Goal: Task Accomplishment & Management: Manage account settings

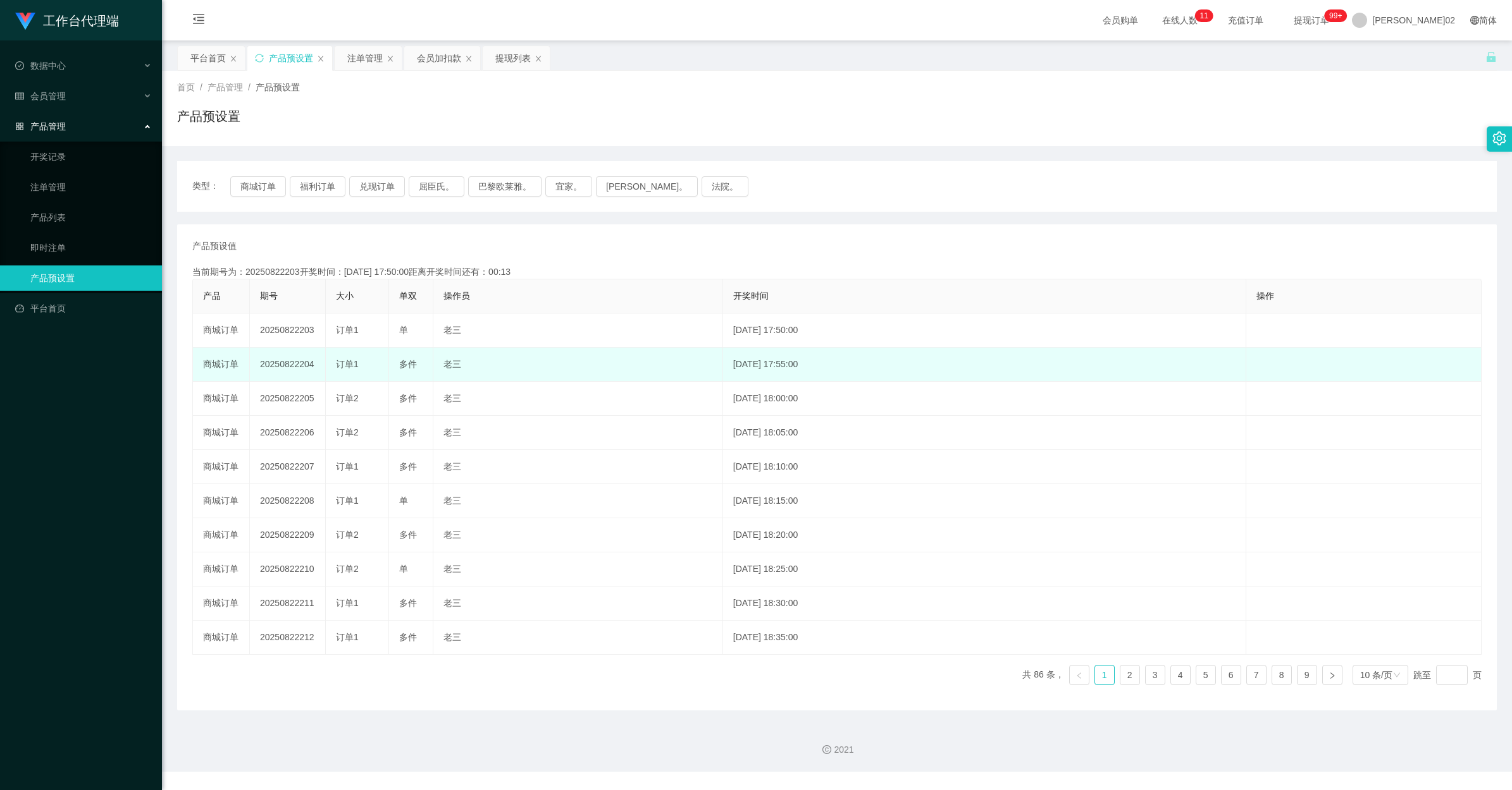
click at [302, 368] on td "20250822204" at bounding box center [288, 364] width 76 height 34
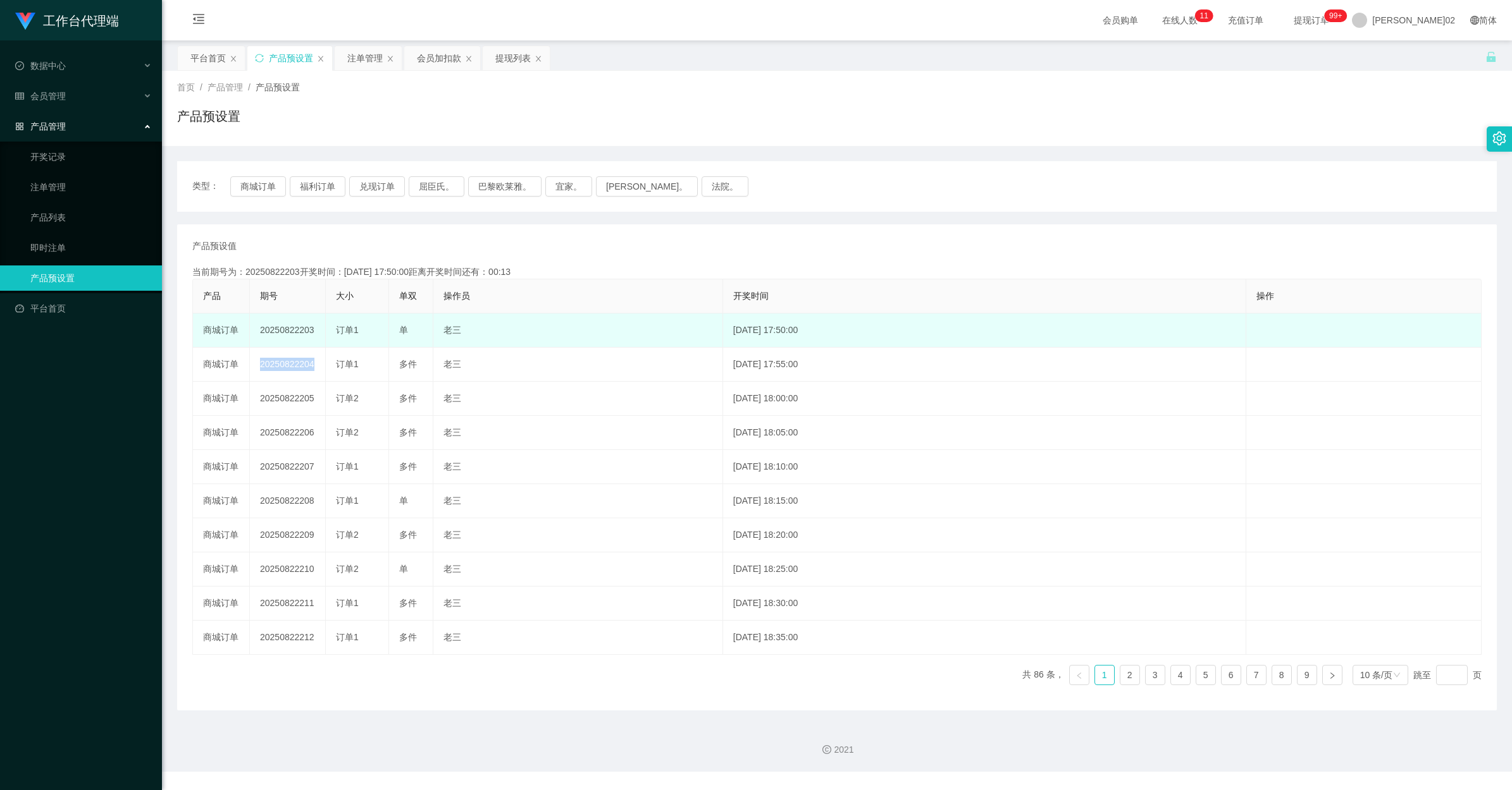
copy td "20250822204"
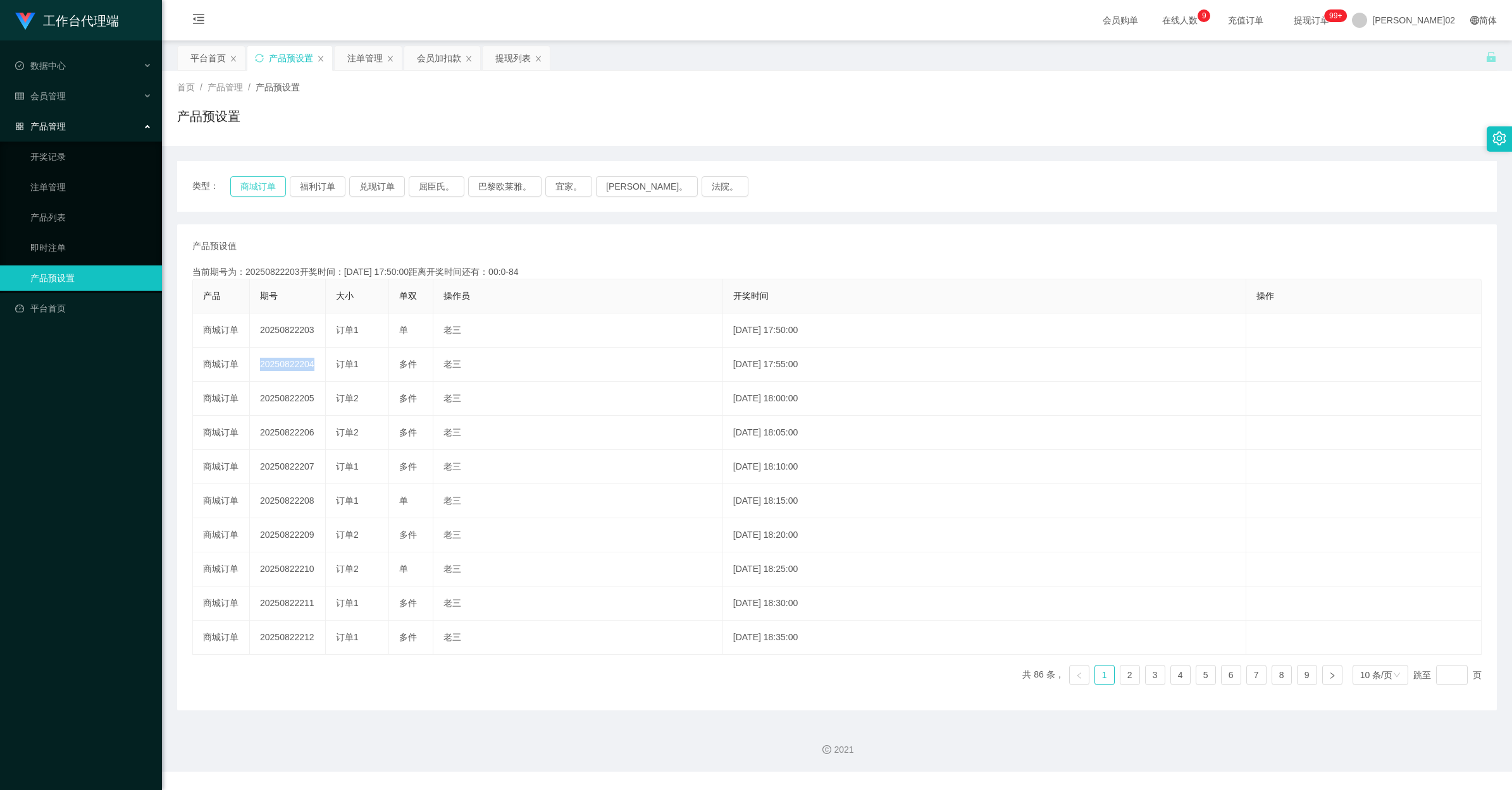
click at [245, 182] on button "商城订单" at bounding box center [258, 186] width 56 height 20
click at [248, 188] on button "商城订单" at bounding box center [258, 186] width 56 height 20
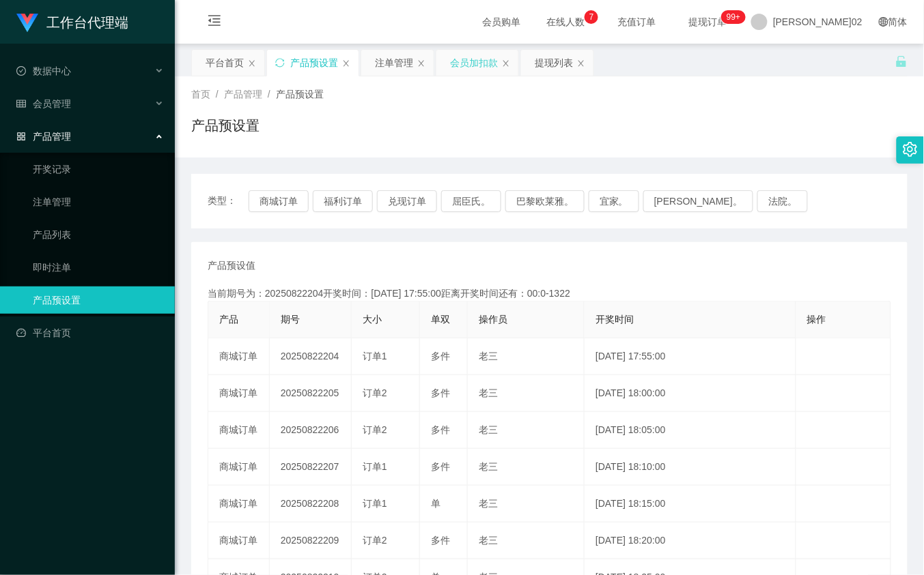
click at [493, 58] on div "会员加扣款" at bounding box center [474, 63] width 48 height 26
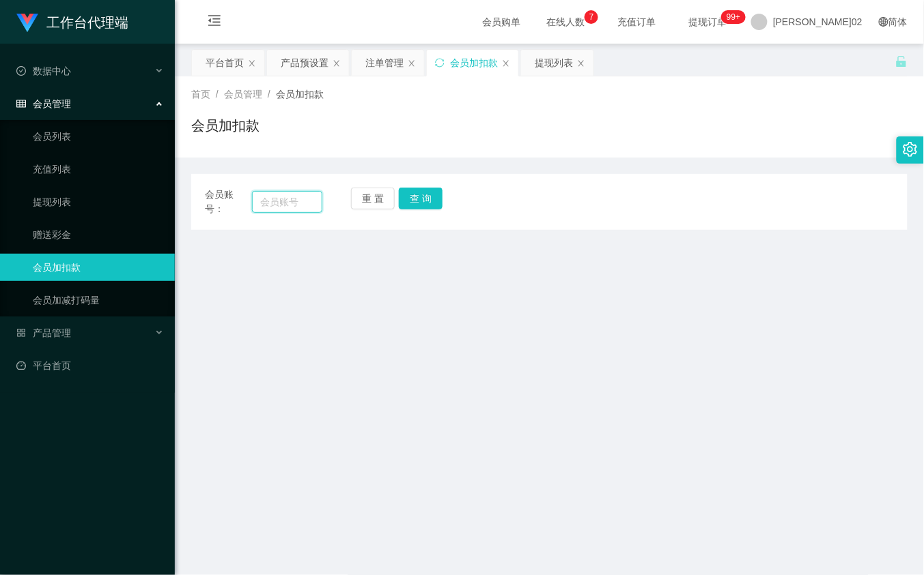
click at [304, 197] on input "text" at bounding box center [287, 202] width 70 height 22
paste input "Eric99"
click at [399, 196] on button "查 询" at bounding box center [421, 199] width 44 height 22
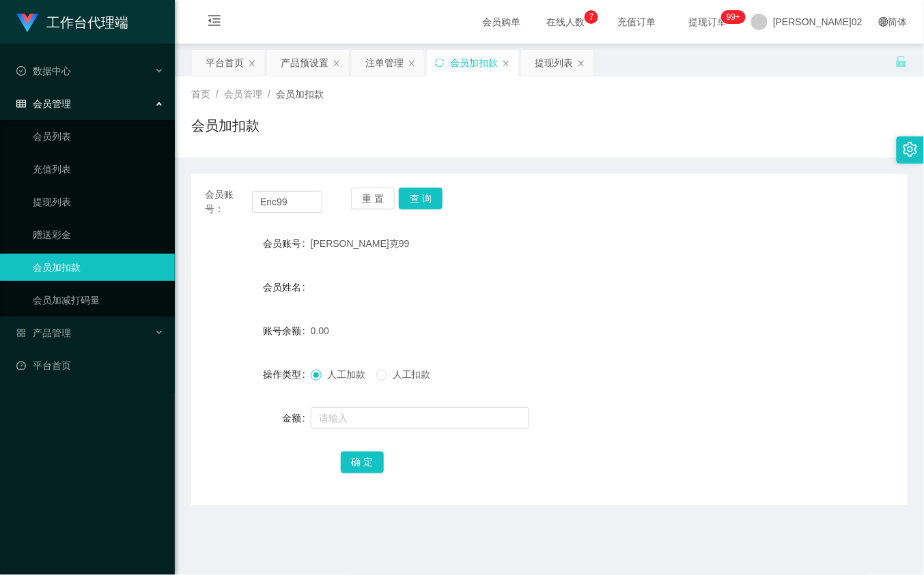
drag, startPoint x: 612, startPoint y: 276, endPoint x: 333, endPoint y: 223, distance: 284.4
click at [610, 276] on div "会员姓名" at bounding box center [549, 287] width 716 height 27
drag, startPoint x: 294, startPoint y: 209, endPoint x: 229, endPoint y: 195, distance: 65.8
click at [229, 195] on div "会员账号： Eric99" at bounding box center [263, 202] width 117 height 29
paste input "Starffiee"
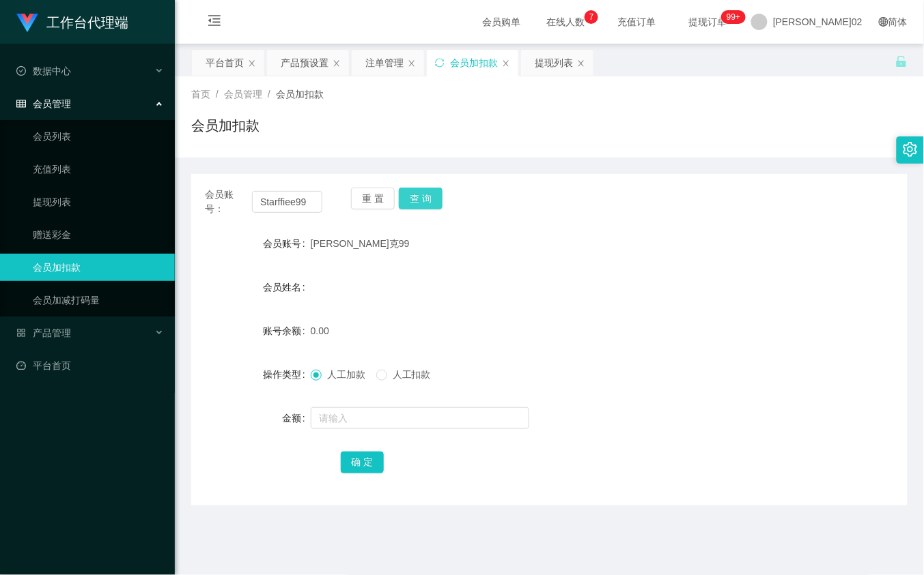
click at [430, 193] on button "查 询" at bounding box center [421, 199] width 44 height 22
click at [322, 203] on div "会员账号： Starffiee99 重 置 查 询" at bounding box center [549, 202] width 716 height 29
click at [314, 201] on input "Starffiee99" at bounding box center [287, 202] width 70 height 22
paste input "Akaza13"
click at [421, 209] on button "查 询" at bounding box center [421, 199] width 44 height 22
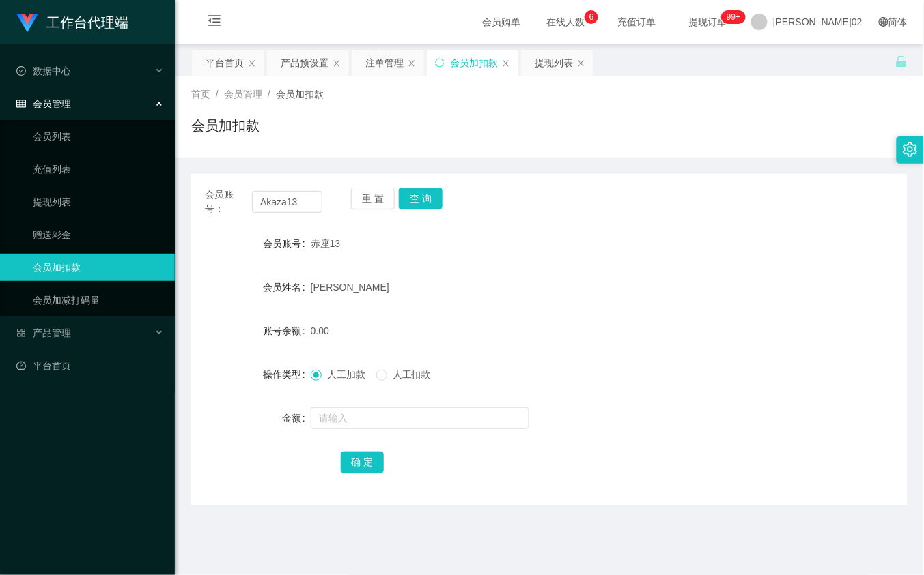
click at [325, 157] on div "首页 / 会员管理 / 会员加扣款 / 会员加扣款 会员账号： Akaza13 重 置 查 询 会员账号 赤座13 会员姓名 [PERSON_NAME] 账号…" at bounding box center [549, 290] width 716 height 429
drag, startPoint x: 325, startPoint y: 157, endPoint x: 314, endPoint y: 197, distance: 41.1
click at [314, 197] on input "Akaza13" at bounding box center [287, 202] width 70 height 22
paste input "Khai3931"
type input "Khai3931"
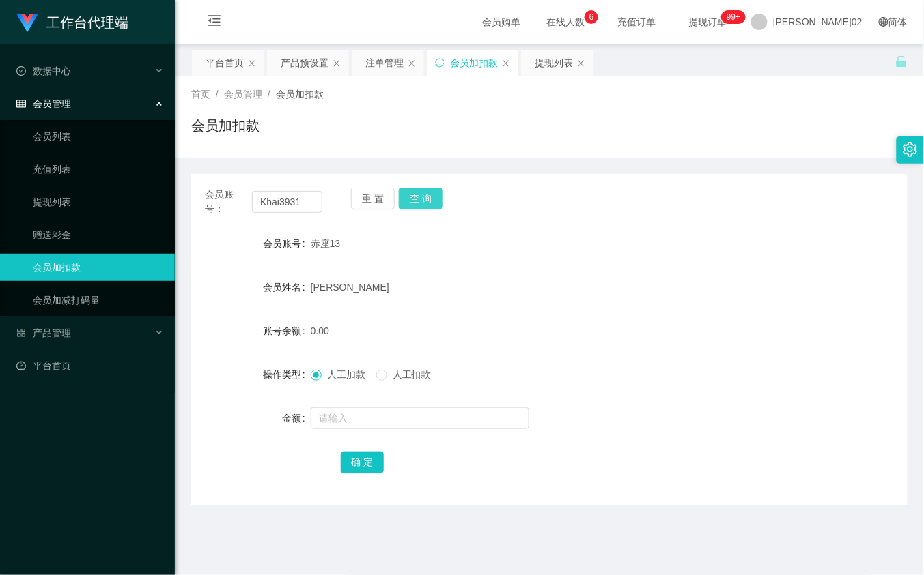
click at [420, 195] on button "查 询" at bounding box center [421, 199] width 44 height 22
click at [474, 213] on div "会员账号： Khai3931 重 置 查 询" at bounding box center [549, 202] width 716 height 29
click at [296, 63] on div "产品预设置" at bounding box center [305, 63] width 48 height 26
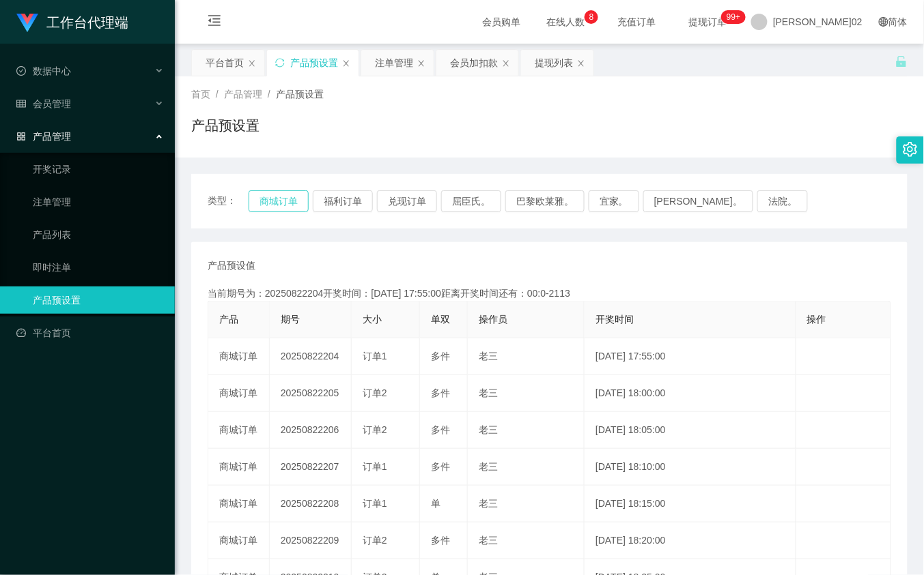
click at [259, 209] on button "商城订单" at bounding box center [278, 201] width 60 height 22
click at [263, 207] on button "商城订单" at bounding box center [278, 201] width 60 height 22
click at [270, 207] on button "商城订单" at bounding box center [278, 201] width 60 height 22
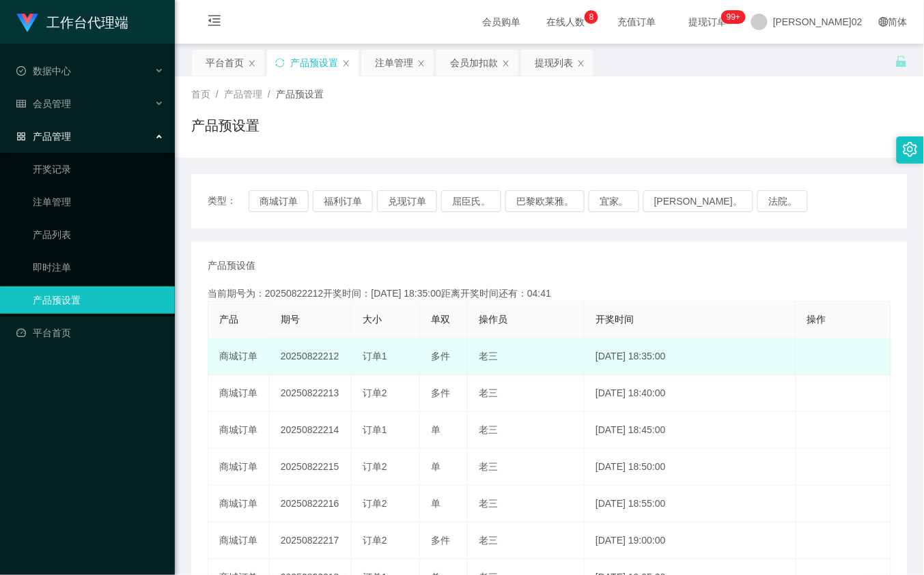
click at [304, 350] on td "20250822212" at bounding box center [311, 357] width 82 height 37
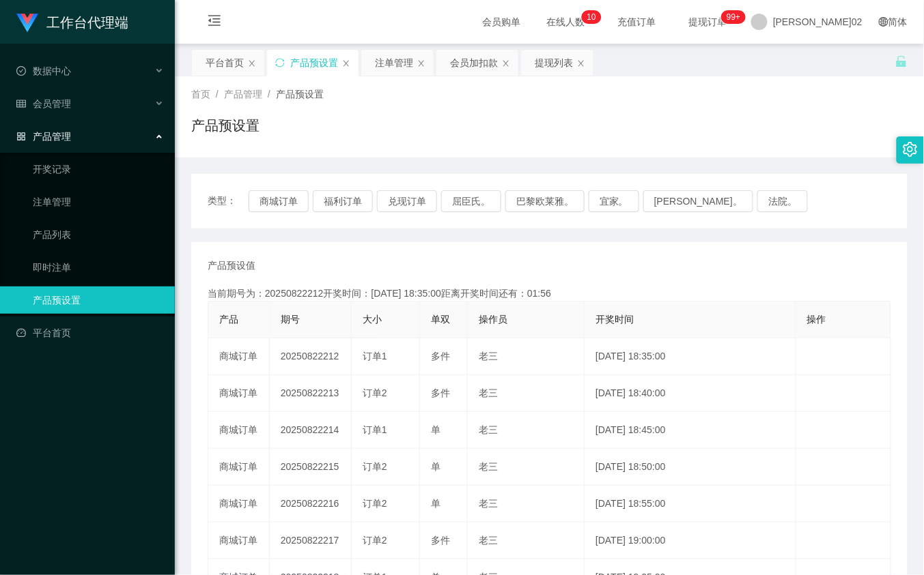
drag, startPoint x: 427, startPoint y: 279, endPoint x: 435, endPoint y: 271, distance: 11.1
click at [435, 271] on div "产品预设值 添加期号 当前期号为：20250822212开奖时间：[DATE] 18:35:00距离开奖时间还有：01:56 产品 期号 大小 单双 操作员 …" at bounding box center [549, 505] width 683 height 492
click at [302, 197] on button "商城订单" at bounding box center [278, 201] width 60 height 22
drag, startPoint x: 502, startPoint y: 236, endPoint x: 557, endPoint y: 213, distance: 59.1
click at [504, 236] on div "类型： 商城订单 福利订单 兑现订单 屈臣氏。 巴黎欧莱雅。 宜家。 [PERSON_NAME]。 法院。 产品预设值 添加期号 当前期号为：20250822…" at bounding box center [549, 470] width 716 height 593
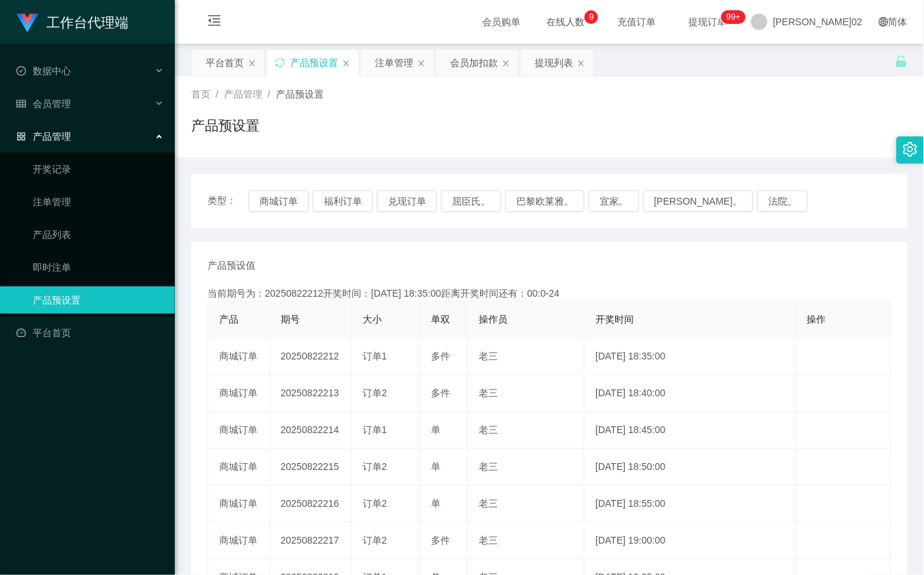
click at [291, 274] on div "产品预设值 添加期号 当前期号为：20250822212开奖时间：[DATE] 18:35:00距离开奖时间还有：00:0-24 产品 期号 大小 单双 操作…" at bounding box center [549, 505] width 683 height 492
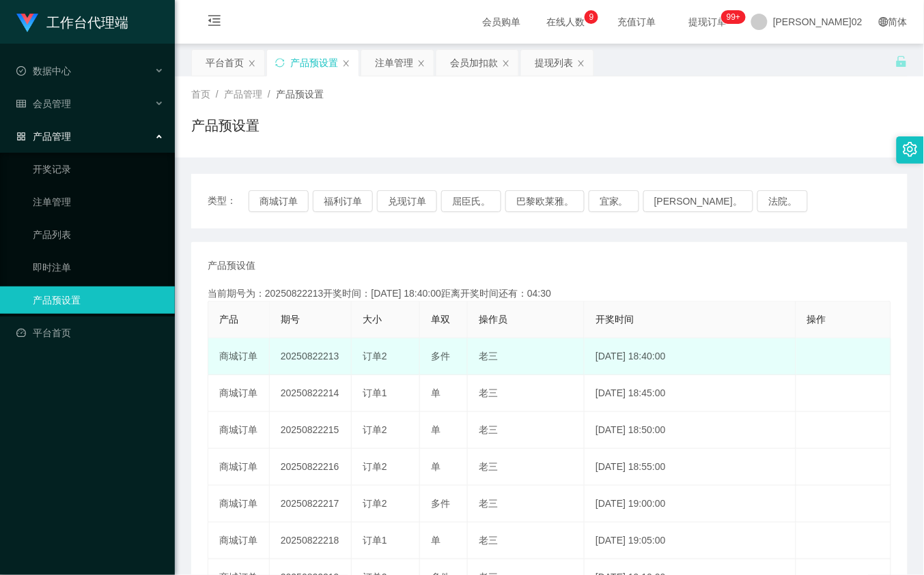
click at [300, 357] on td "20250822213" at bounding box center [311, 357] width 82 height 37
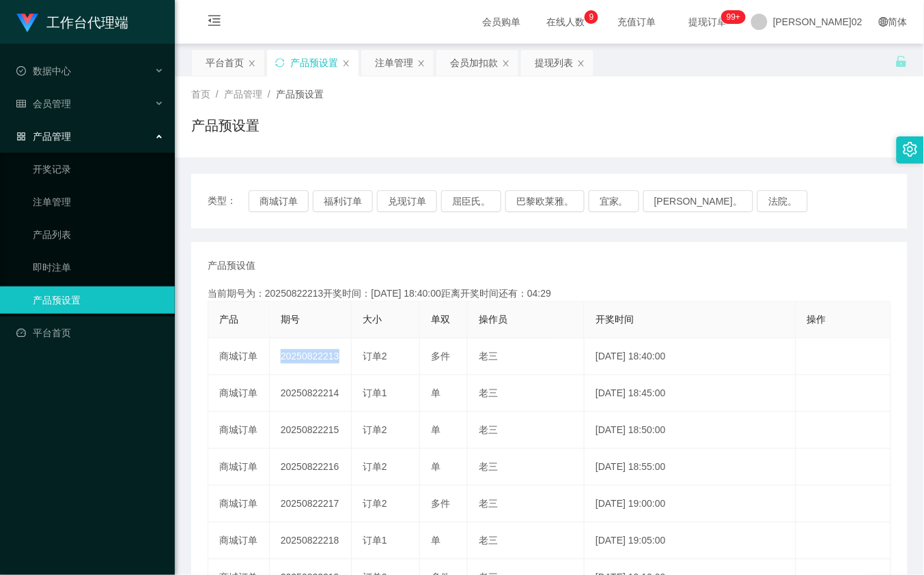
copy td "20250822213"
click at [274, 195] on button "商城订单" at bounding box center [278, 201] width 60 height 22
click at [298, 200] on button "商城订单" at bounding box center [278, 201] width 60 height 22
click at [494, 240] on div "类型： 商城订单 福利订单 兑现订单 屈臣氏。 巴黎欧莱雅。 宜家。 森亨。 法院。 产品预设值 添加期号 当前期号为：20250822213开奖时间：202…" at bounding box center [549, 470] width 716 height 593
click at [275, 207] on button "商城订单" at bounding box center [278, 201] width 60 height 22
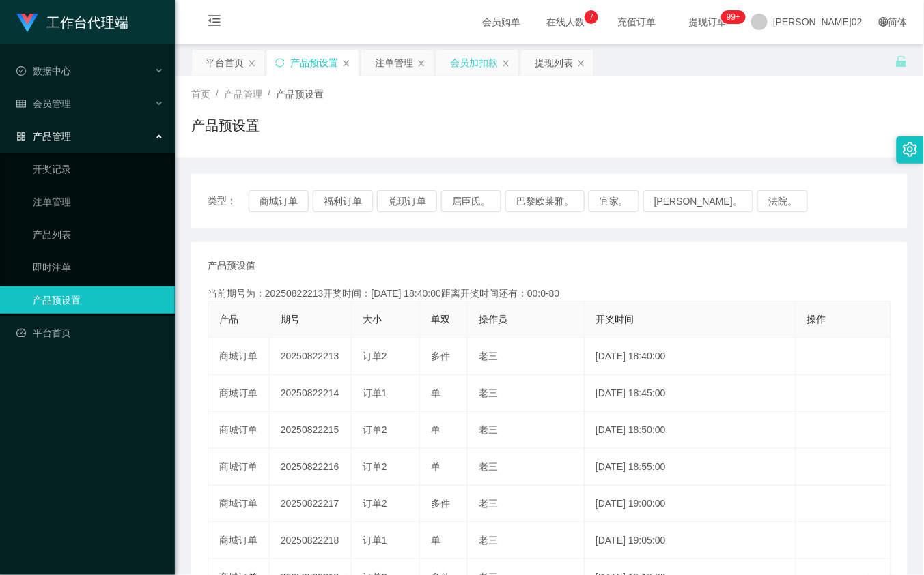
click at [468, 69] on div "会员加扣款" at bounding box center [474, 63] width 48 height 26
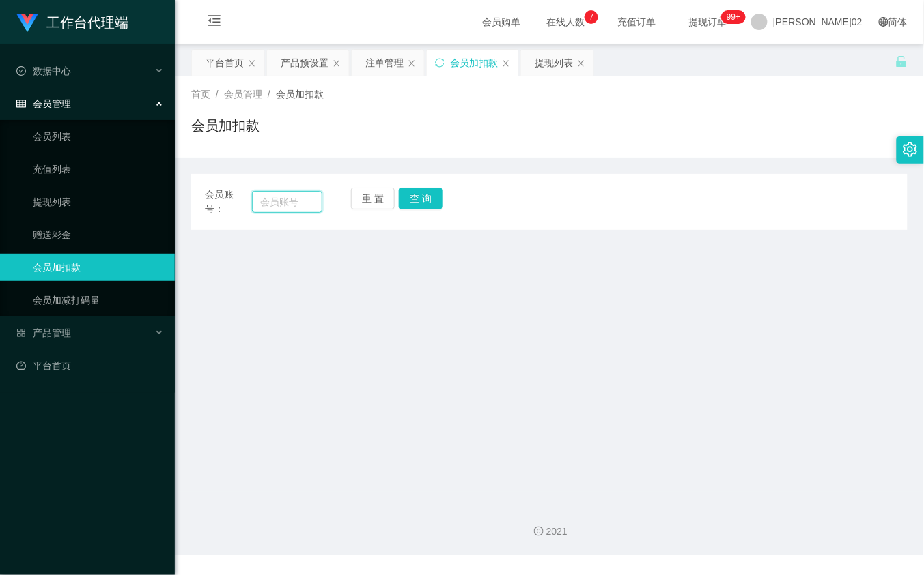
drag, startPoint x: 274, startPoint y: 195, endPoint x: 302, endPoint y: 199, distance: 27.6
click at [278, 198] on input "text" at bounding box center [287, 202] width 70 height 22
paste input "arie0122"
type input "arie0122"
click at [423, 193] on button "查 询" at bounding box center [421, 199] width 44 height 22
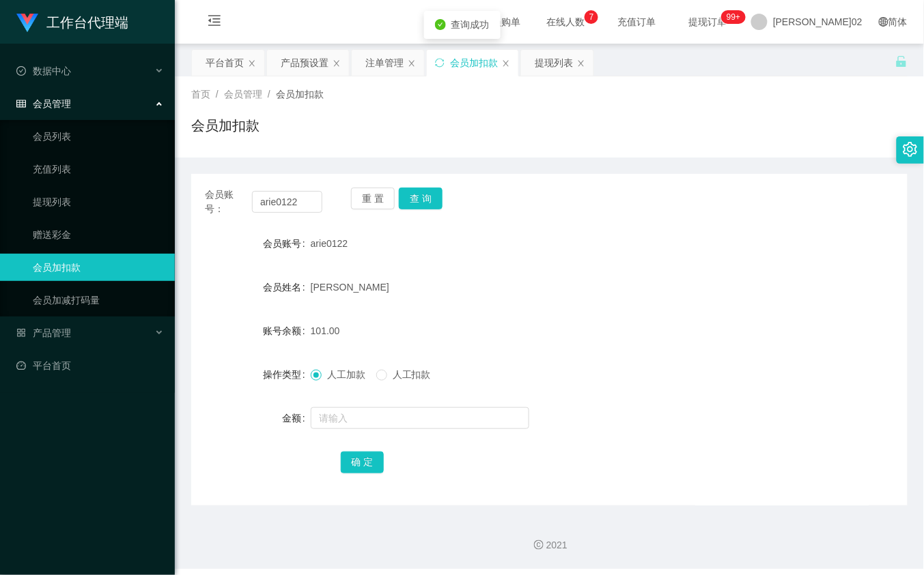
click at [602, 188] on div "会员账号： arie0122 重 置 查 询" at bounding box center [549, 202] width 716 height 29
drag, startPoint x: 366, startPoint y: 55, endPoint x: 378, endPoint y: 79, distance: 26.6
click at [366, 55] on div "注单管理" at bounding box center [384, 63] width 38 height 26
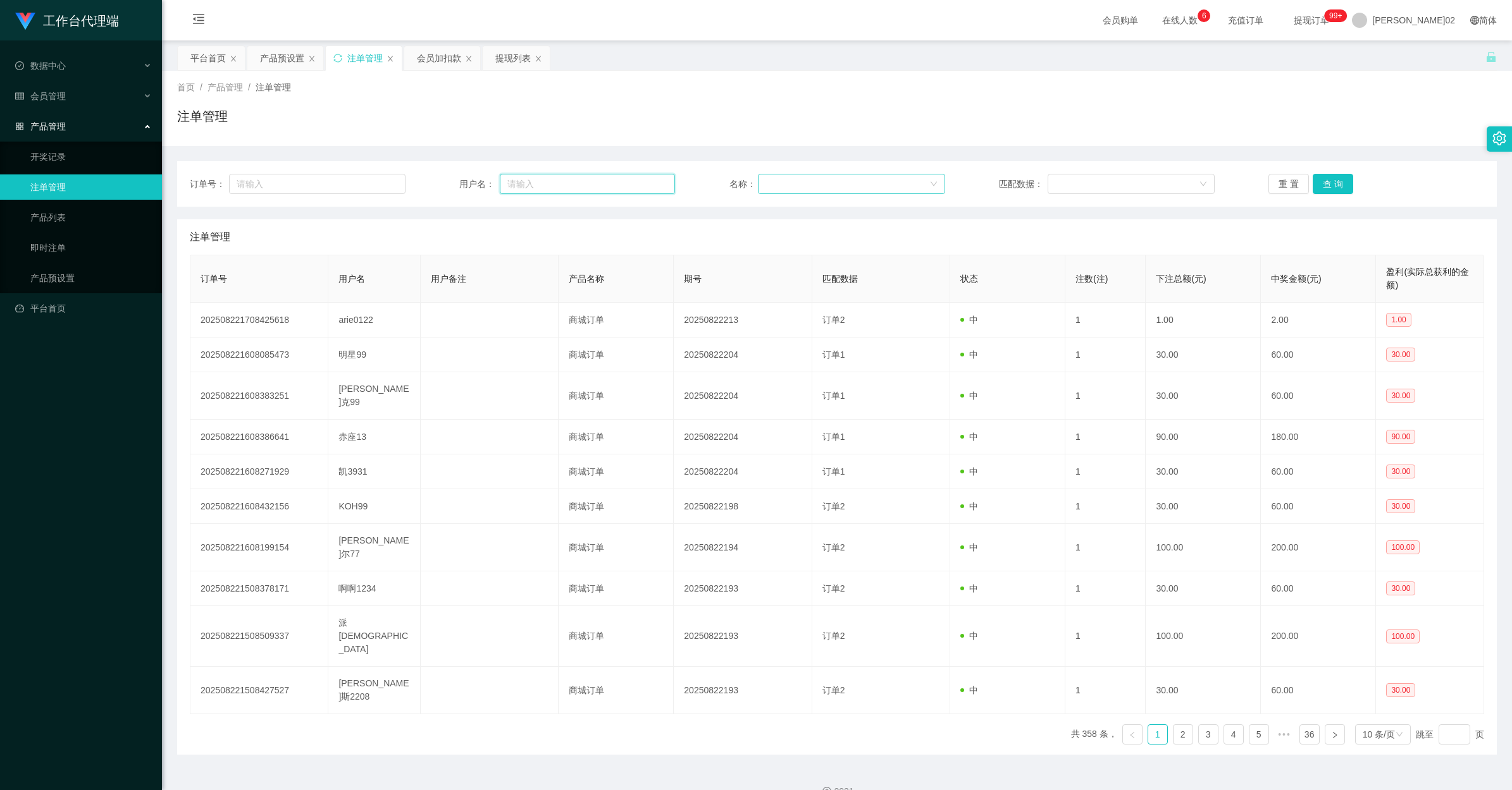
drag, startPoint x: 595, startPoint y: 186, endPoint x: 895, endPoint y: 182, distance: 300.0
click at [595, 186] on input "text" at bounding box center [586, 184] width 175 height 20
paste input "arie0122"
type input "arie0122"
click at [855, 186] on button "查 询" at bounding box center [1333, 184] width 41 height 20
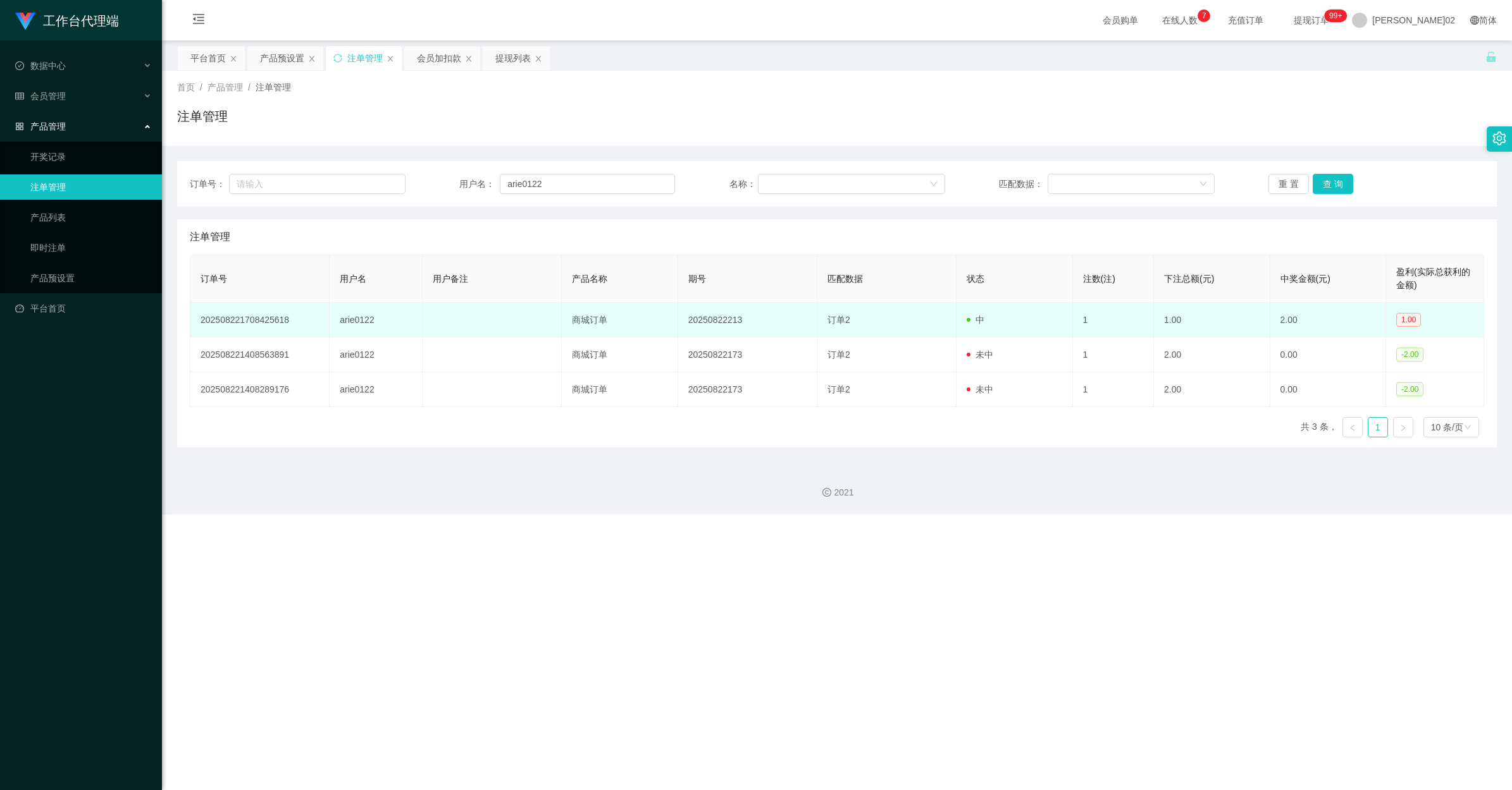
click at [855, 329] on td "1.00" at bounding box center [1212, 320] width 117 height 35
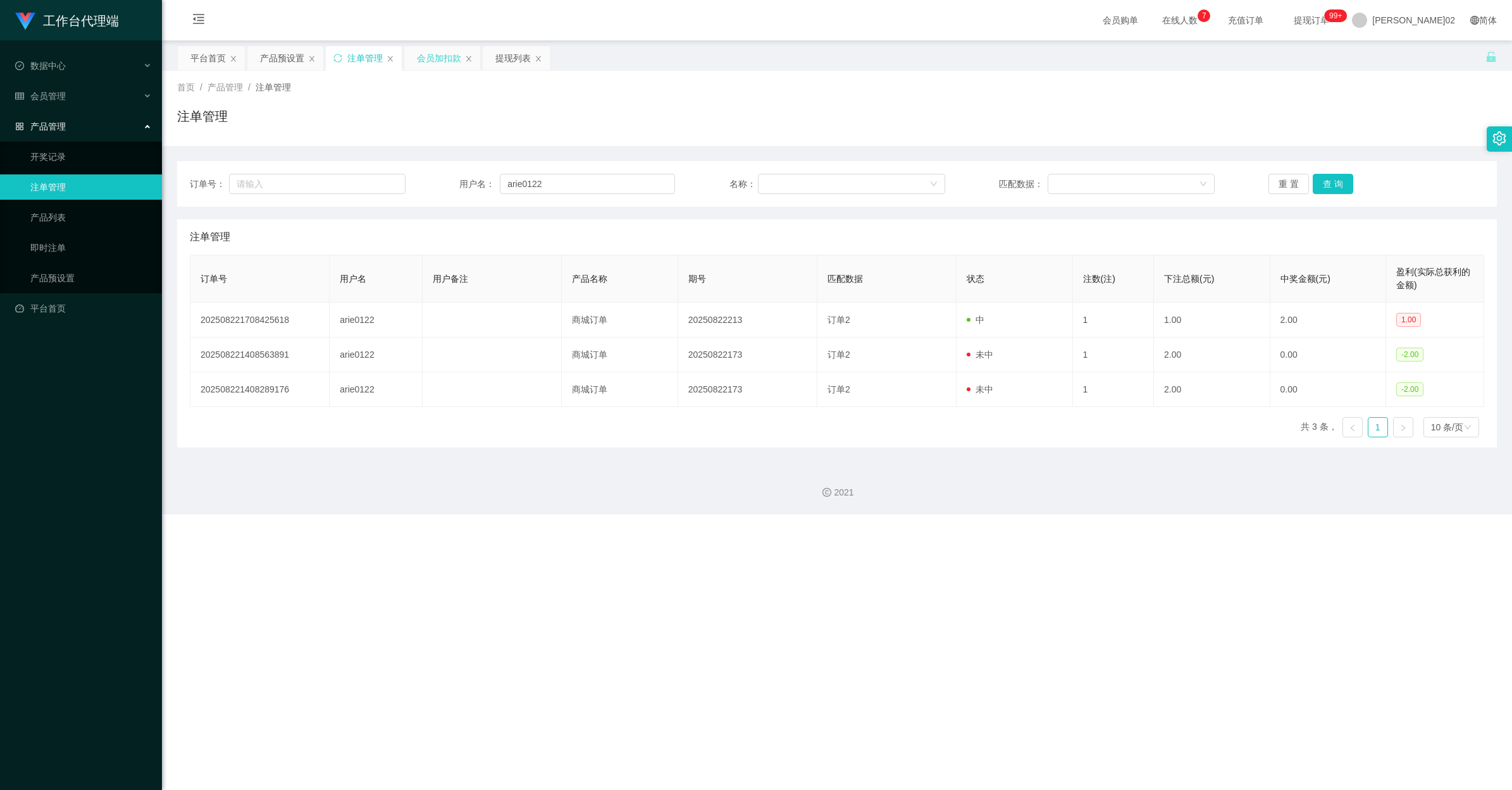
click at [435, 51] on div "会员加扣款" at bounding box center [439, 58] width 44 height 24
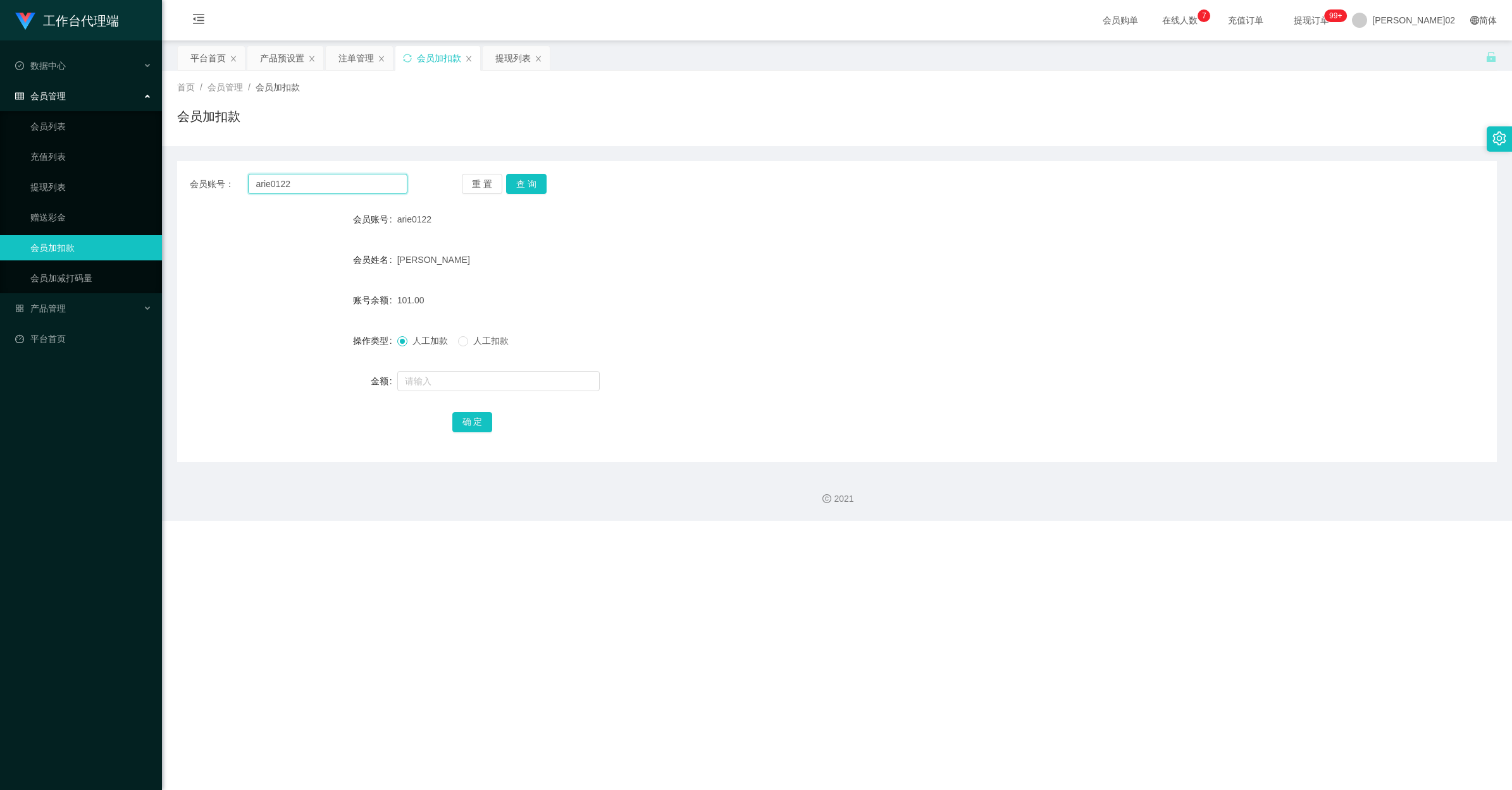
drag, startPoint x: 346, startPoint y: 183, endPoint x: 112, endPoint y: 112, distance: 244.5
click at [0, 112] on html "工作台代理端 数据中心 会员管理 会员列表 充值列表 提现列表 赠送彩金 会员加扣款 会员加减打码量 产品管理 开奖记录 注单管理 产品列表 即时注单 产品预…" at bounding box center [756, 395] width 1512 height 790
click at [514, 172] on div "会员账号： arie0122 重 置 查 询 会员账号 arie0122 会员姓名 阿里夫·法德利 账号余额 101.00 操作类型 人工加款 人工扣款 金额…" at bounding box center [837, 311] width 1319 height 301
click at [516, 177] on button "查 询" at bounding box center [526, 184] width 41 height 20
click at [735, 231] on form "会员账号 arie0122 会员姓名 阿里夫·法德利 账号余额 0.00 操作类型 人工加款 人工扣款 金额 确 定" at bounding box center [837, 320] width 1319 height 228
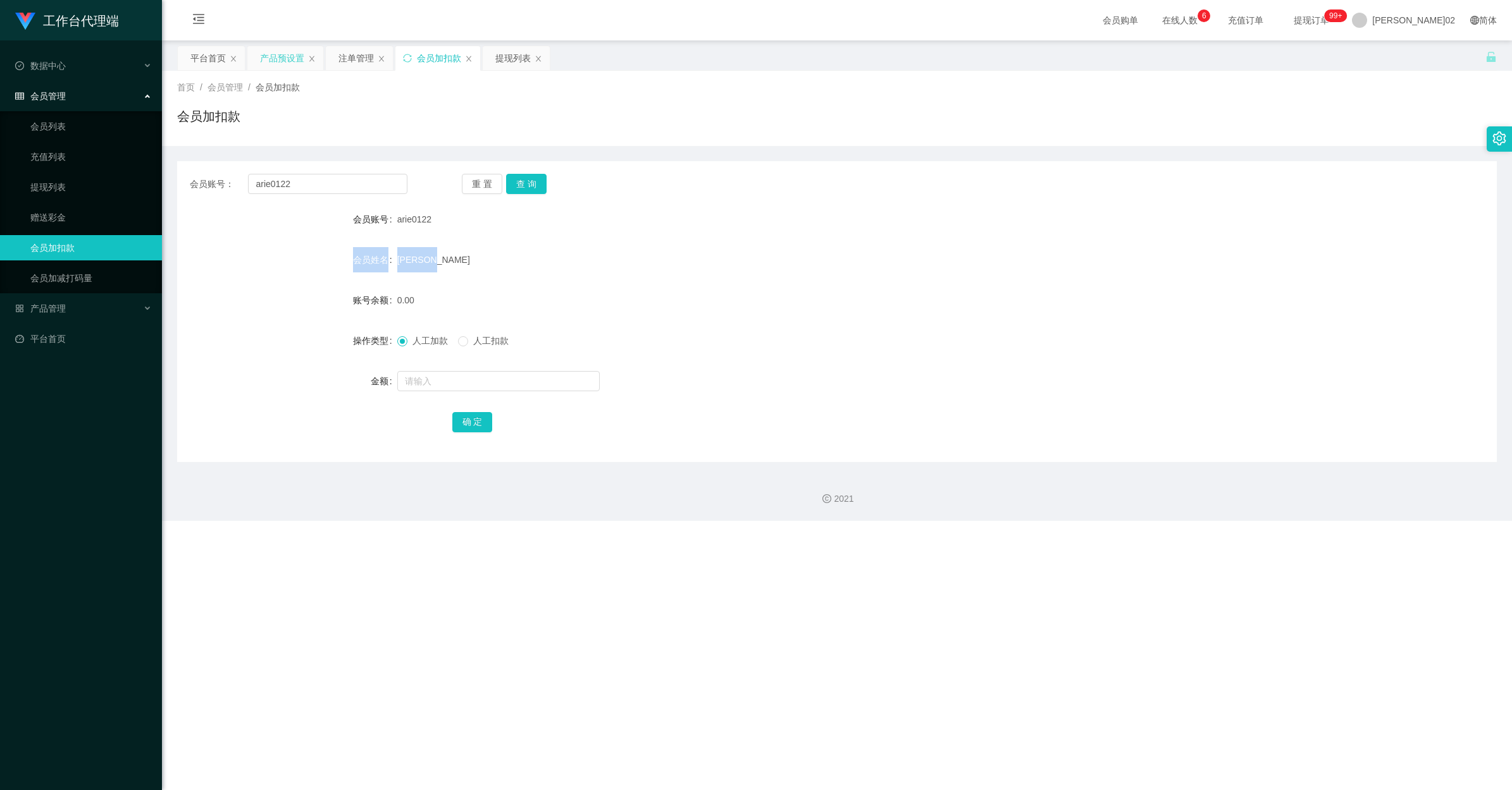
click at [296, 57] on div "产品预设置" at bounding box center [283, 58] width 44 height 24
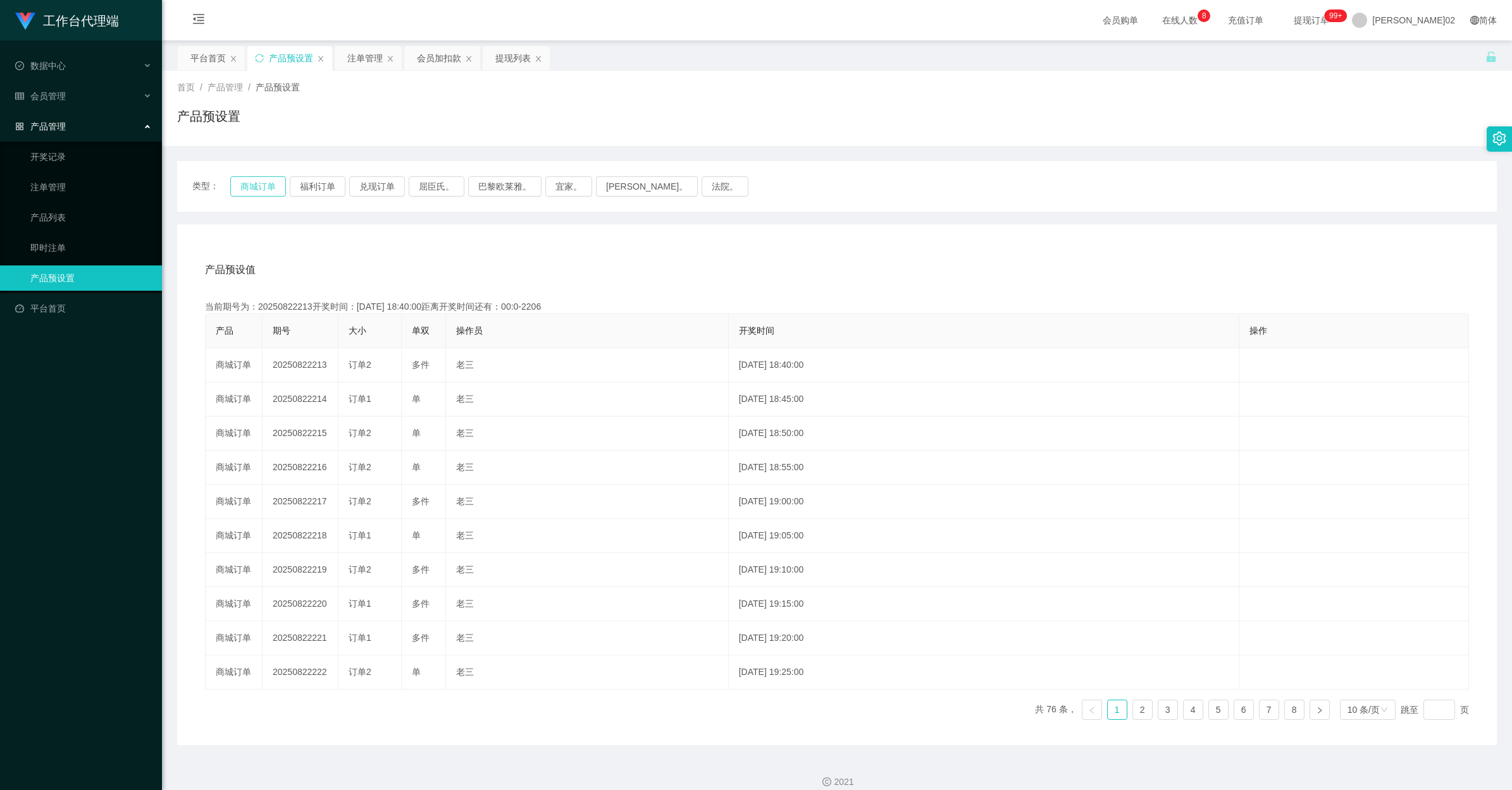
click at [238, 176] on div "类型： 商城订单 福利订单 兑现订单 屈臣氏。 巴黎欧莱雅。 宜家。 森亨。 法院。" at bounding box center [837, 186] width 1319 height 51
click at [240, 176] on button "商城订单" at bounding box center [258, 186] width 56 height 20
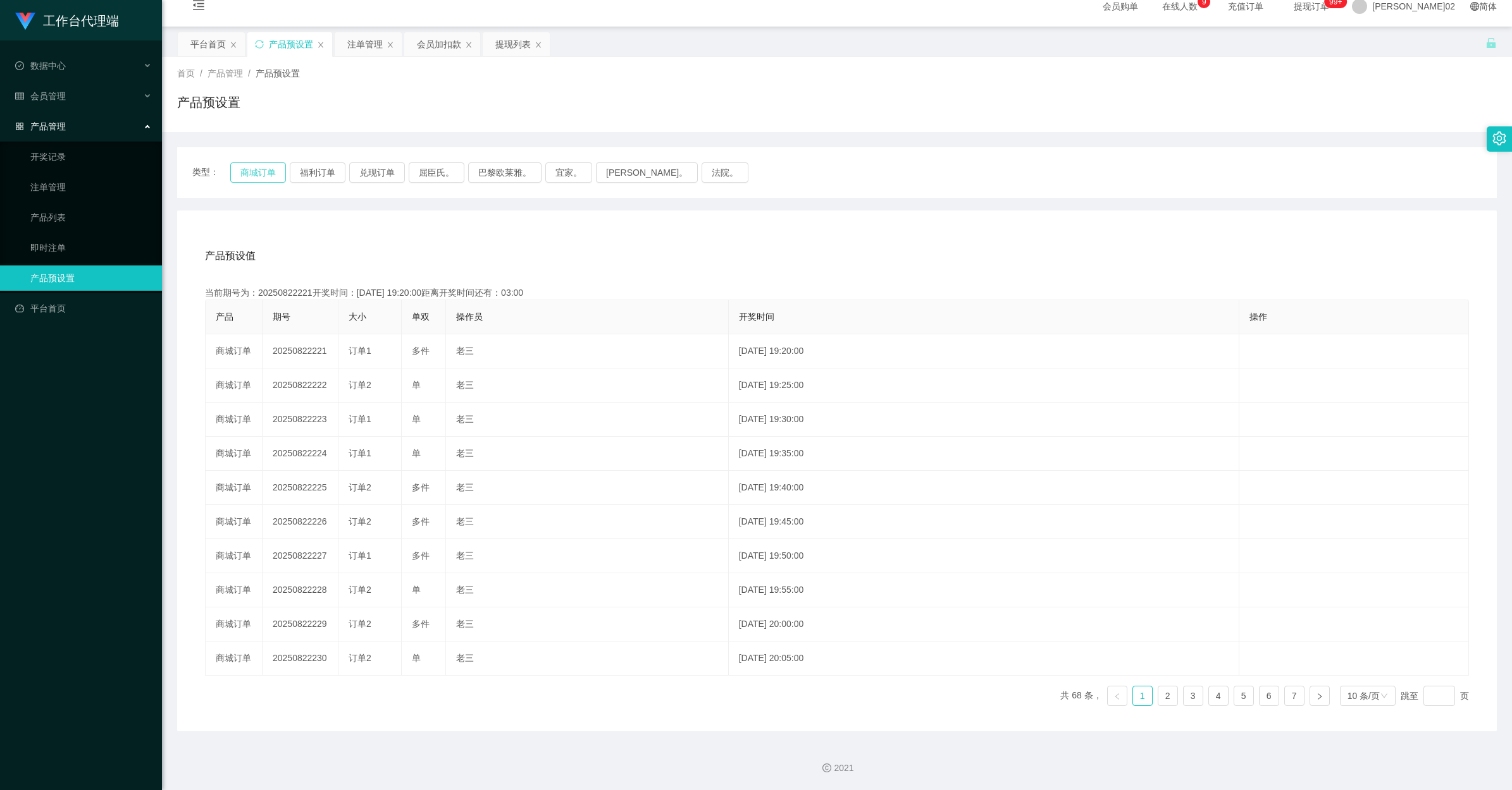
click at [255, 170] on button "商城订单" at bounding box center [258, 172] width 56 height 20
click at [778, 286] on div "当前期号为：20250822221开奖时间：2025-08-22 19:20:00距离开奖时间还有：01:49" at bounding box center [837, 293] width 1264 height 13
click at [234, 172] on button "商城订单" at bounding box center [258, 172] width 56 height 20
click at [238, 171] on button "商城订单" at bounding box center [258, 172] width 56 height 20
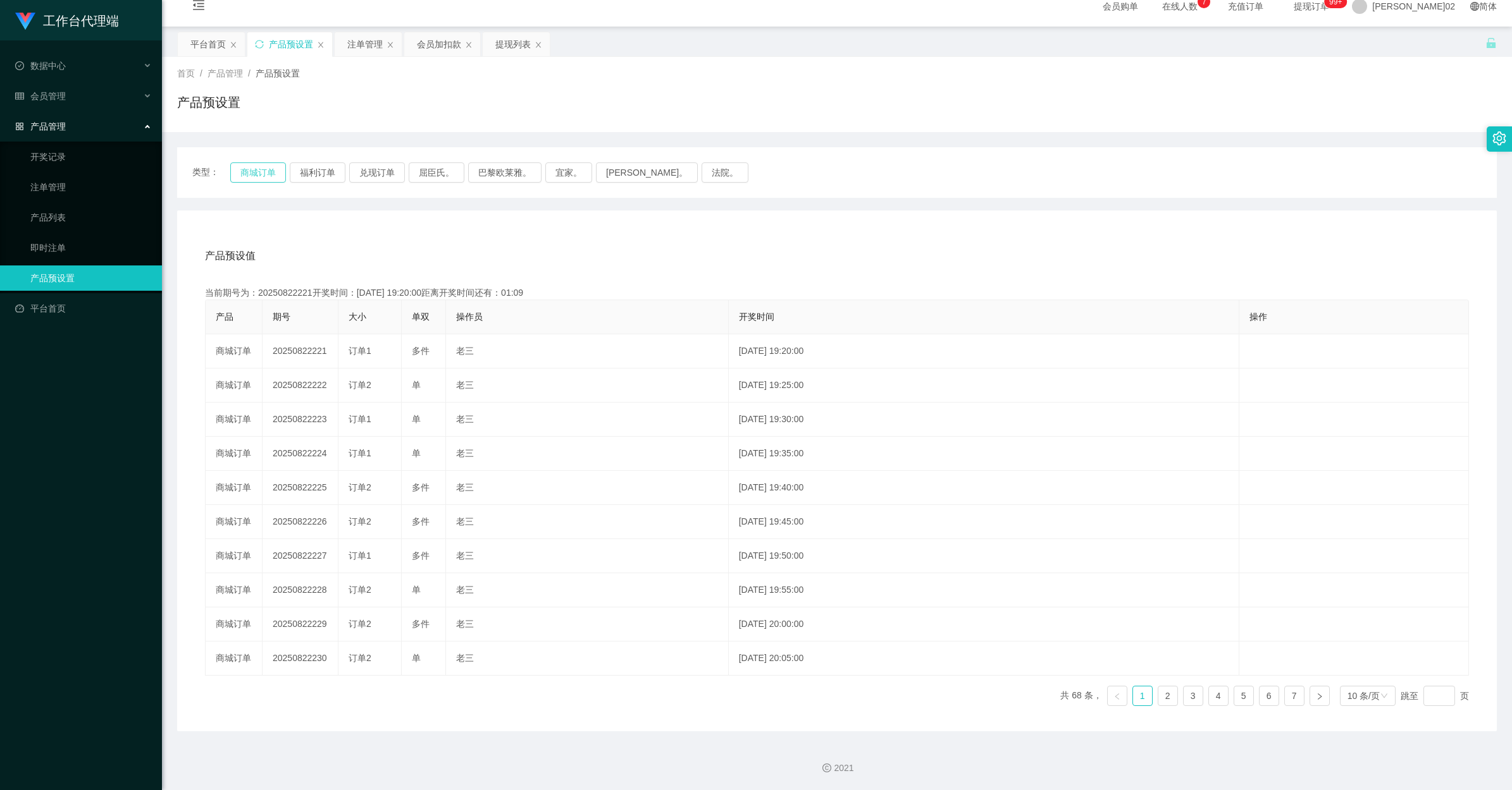
click at [241, 169] on button "商城订单" at bounding box center [258, 172] width 56 height 20
click at [313, 169] on button "福利订单" at bounding box center [318, 172] width 56 height 20
click at [267, 174] on button "商城订单" at bounding box center [258, 172] width 56 height 20
click at [788, 98] on div "产品预设置" at bounding box center [837, 107] width 1319 height 29
click at [257, 170] on button "商城订单" at bounding box center [258, 172] width 56 height 20
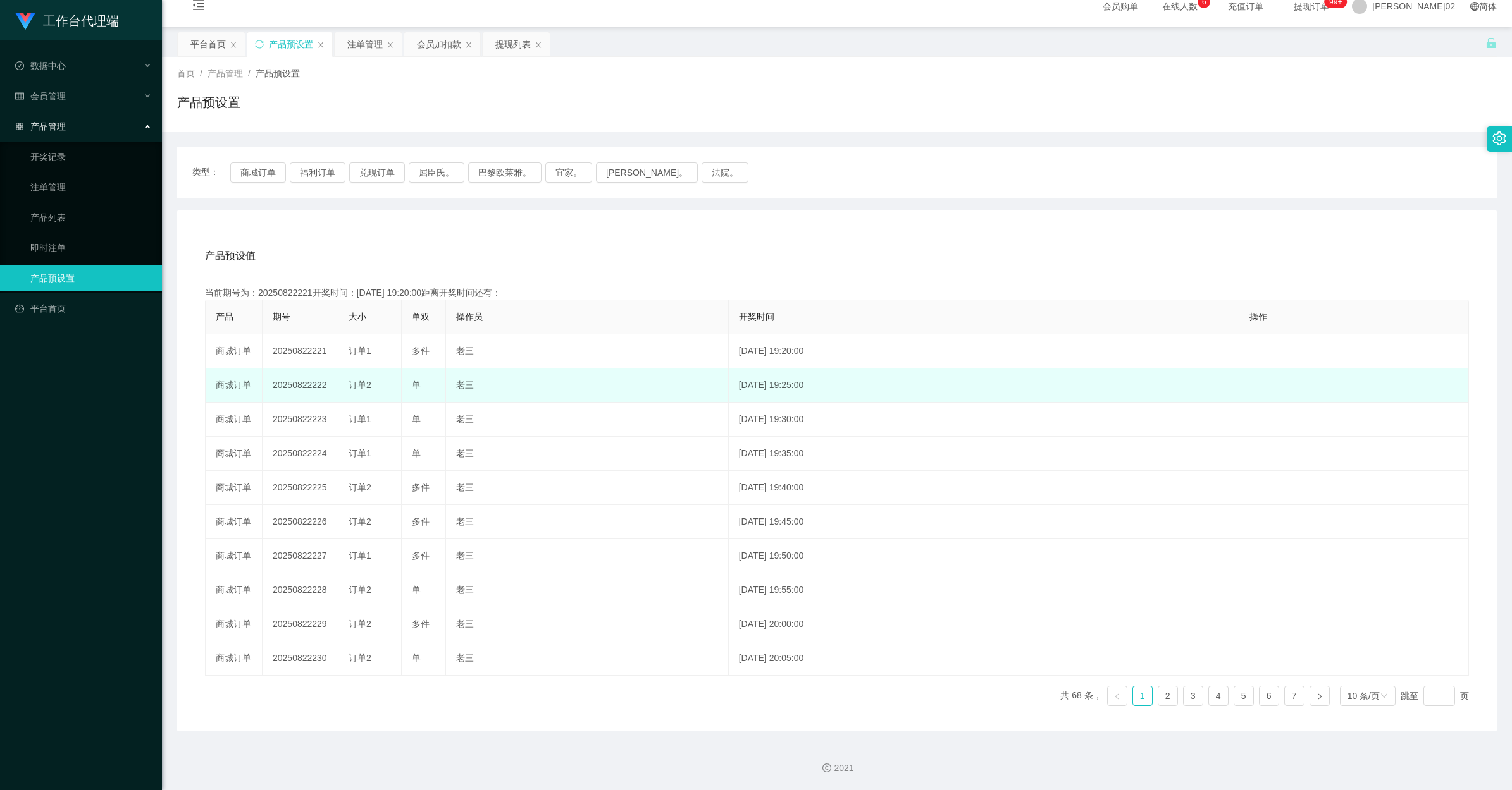
click at [299, 385] on td "20250822222" at bounding box center [300, 385] width 76 height 34
copy td "20250822222"
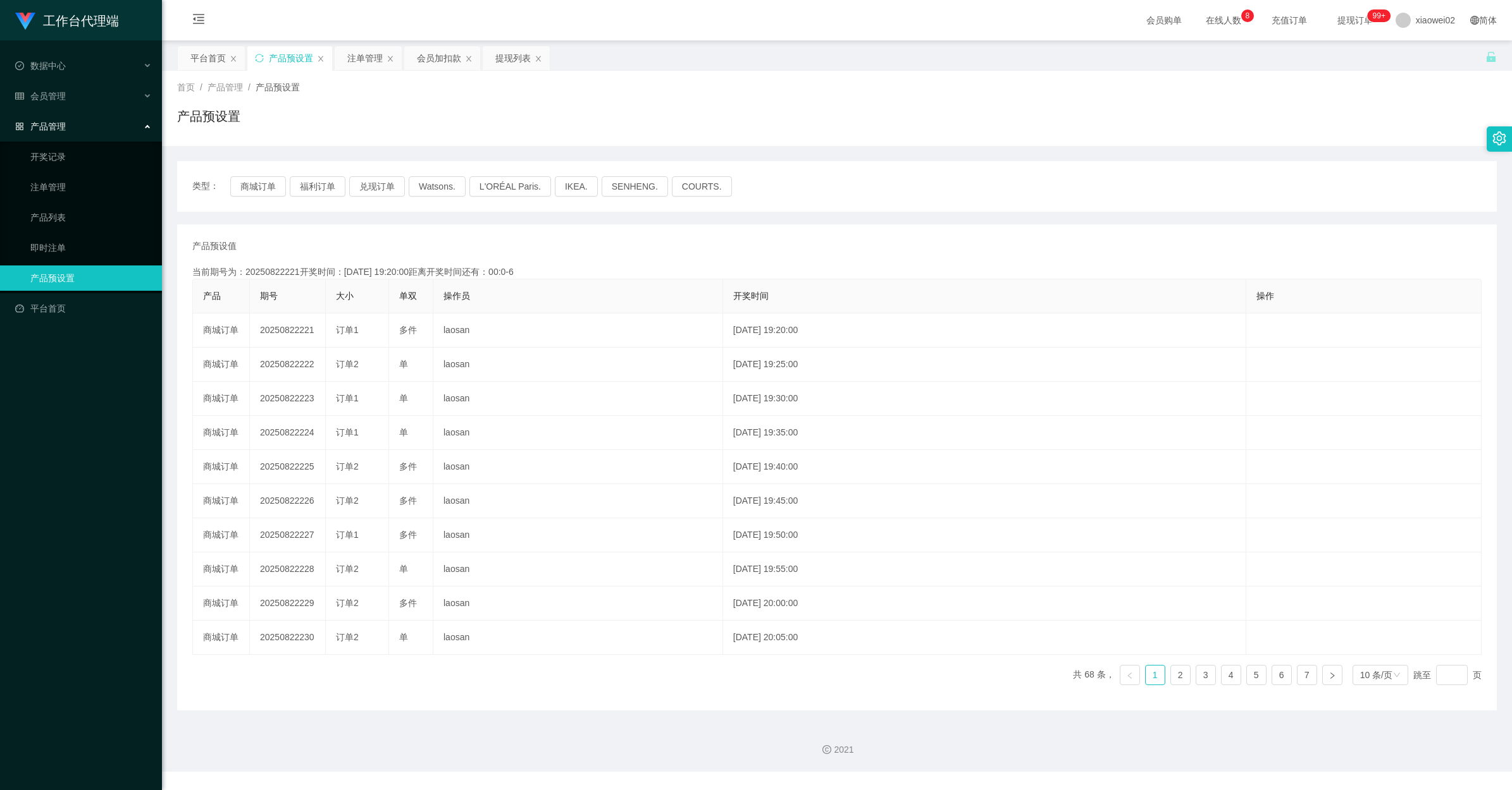
click at [349, 246] on div "产品预设值 添加期号" at bounding box center [837, 246] width 1289 height 13
click at [427, 229] on div "产品预设值 添加期号 当前期号为：20250822222开奖时间：2025-08-22 19:25:00距离开奖时间还有：03:44 产品 期号 大小 单双 …" at bounding box center [837, 467] width 1319 height 486
click at [361, 61] on div "注单管理" at bounding box center [365, 58] width 35 height 24
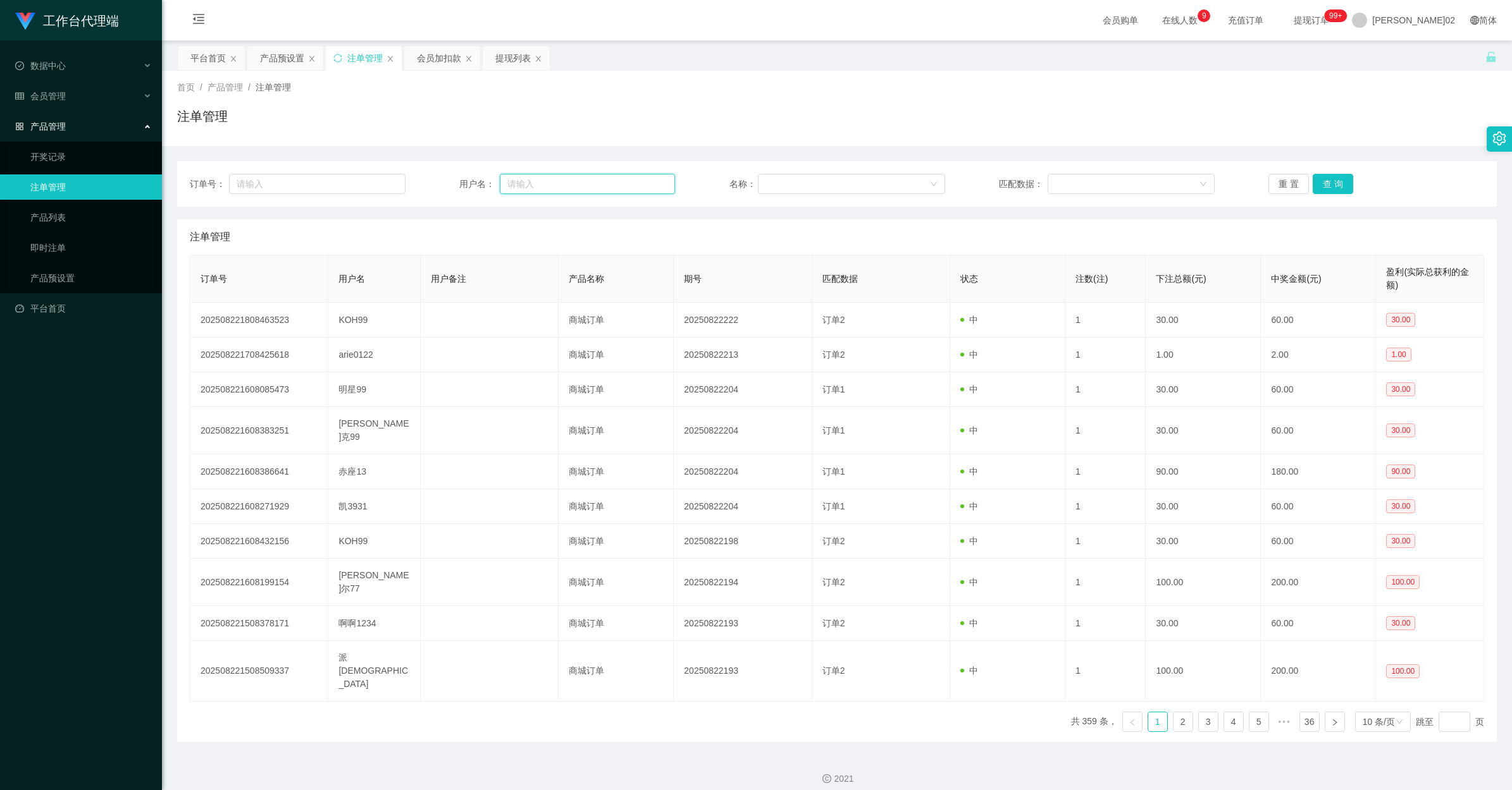
click at [536, 185] on input "text" at bounding box center [586, 184] width 175 height 20
paste input "koh99"
type input "koh99"
click at [1323, 169] on div "订单号： 用户名： koh99 名称： 匹配数据： 重 置 查 询" at bounding box center [837, 183] width 1319 height 45
drag, startPoint x: 1322, startPoint y: 182, endPoint x: 1302, endPoint y: 150, distance: 37.7
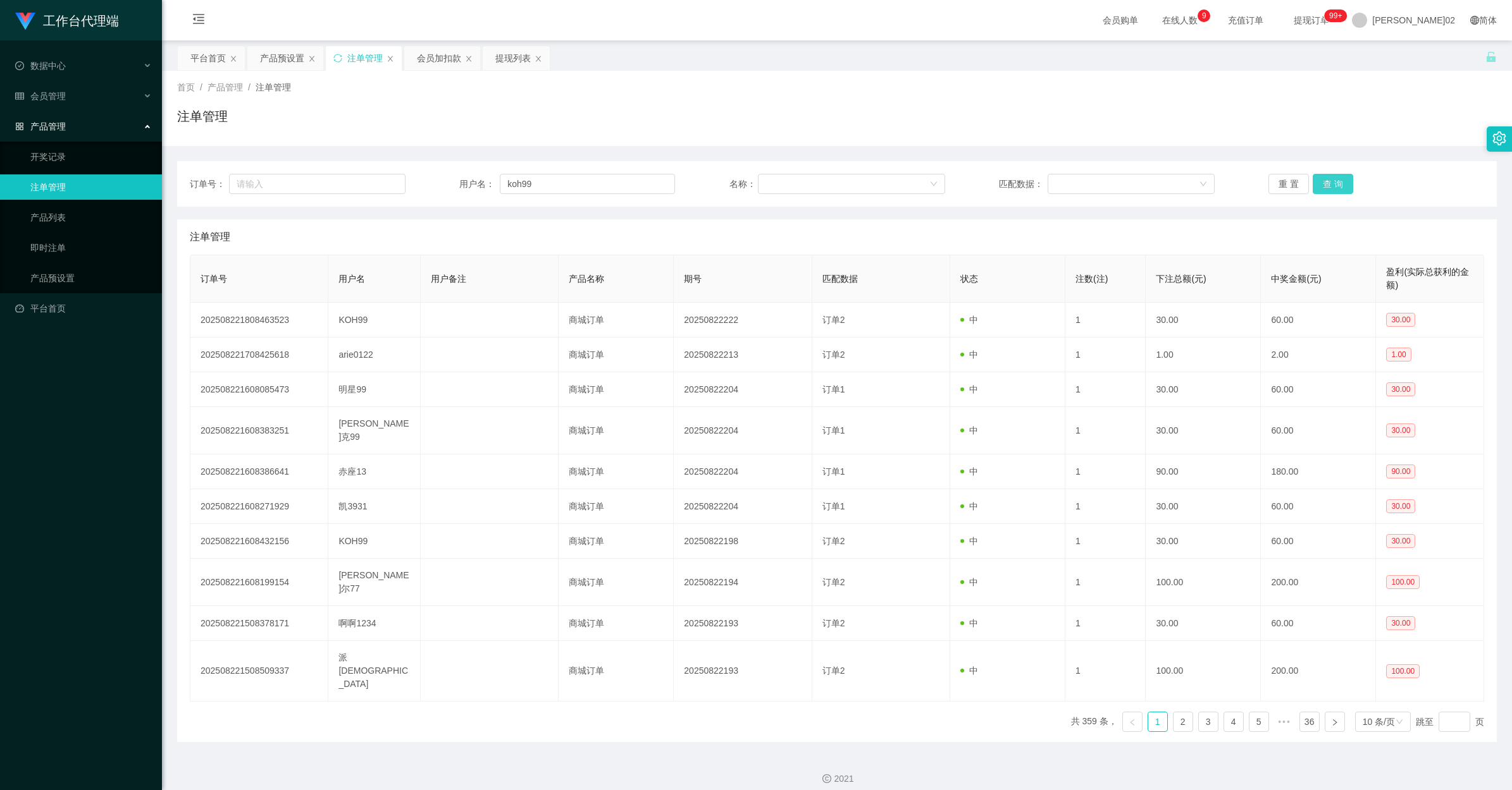
click at [1322, 182] on button "查 询" at bounding box center [1333, 184] width 41 height 20
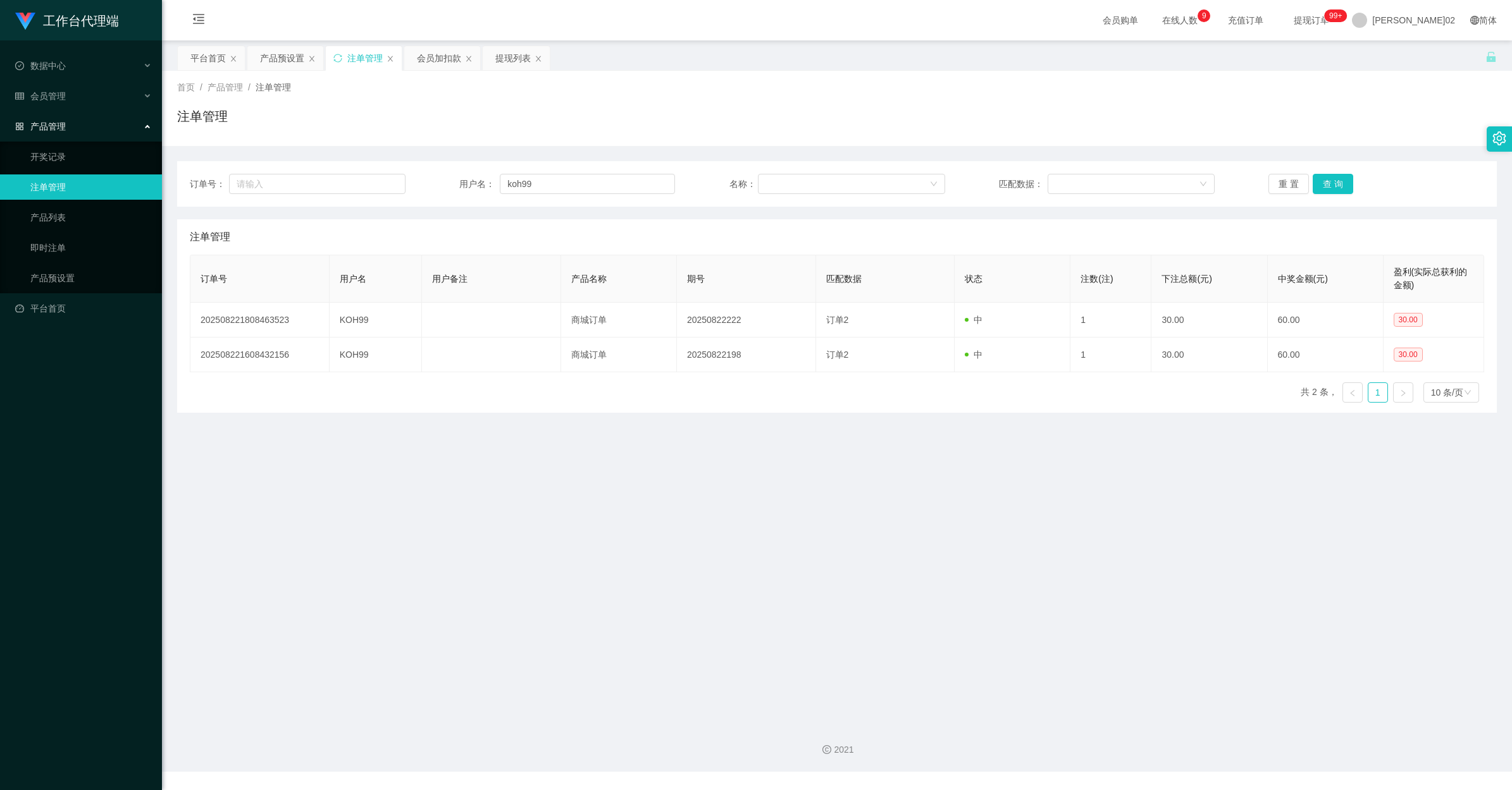
click at [1302, 141] on div "首页 / 产品管理 / 注单管理 / 注单管理" at bounding box center [837, 107] width 1350 height 75
